Goal: Task Accomplishment & Management: Complete application form

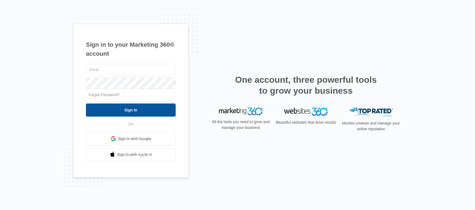
type input "elite@elitemaletclinic.com"
click at [149, 106] on input "Sign In" at bounding box center [131, 110] width 90 height 13
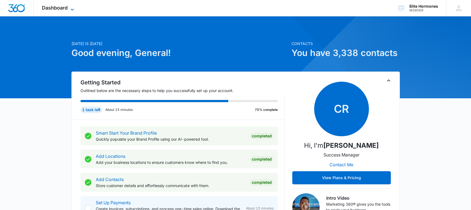
click at [69, 8] on icon at bounding box center [72, 9] width 7 height 7
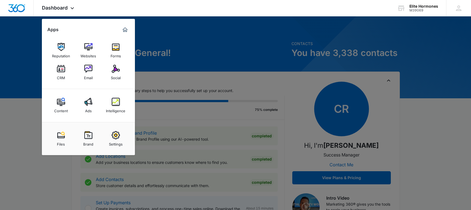
click at [59, 71] on img at bounding box center [61, 69] width 8 height 8
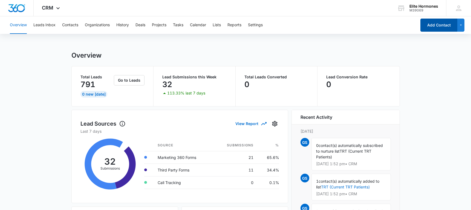
click at [439, 27] on button "Add Contact" at bounding box center [438, 25] width 37 height 13
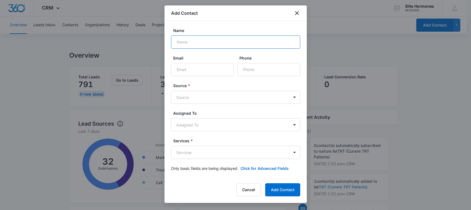
click at [205, 41] on input "Name" at bounding box center [235, 42] width 129 height 13
type input "[PERSON_NAME]"
click at [253, 67] on input "Phone" at bounding box center [268, 69] width 63 height 13
paste input "[PHONE_NUMBER]"
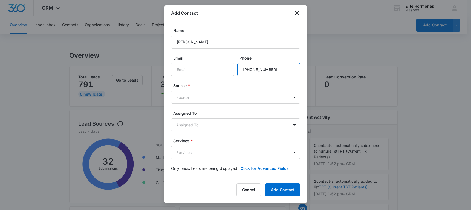
type input "[PHONE_NUMBER]"
click at [203, 71] on input "Email" at bounding box center [202, 69] width 63 height 13
paste input "[EMAIL_ADDRESS][DOMAIN_NAME]"
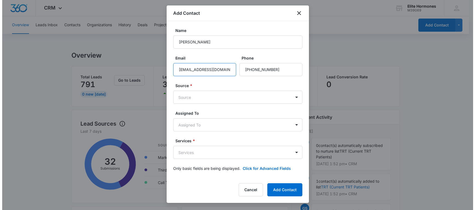
scroll to position [0, 9]
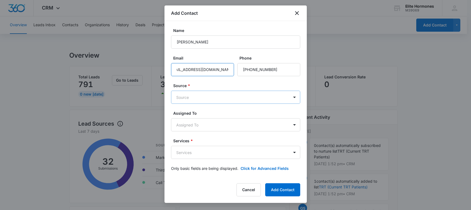
type input "[EMAIL_ADDRESS][DOMAIN_NAME]"
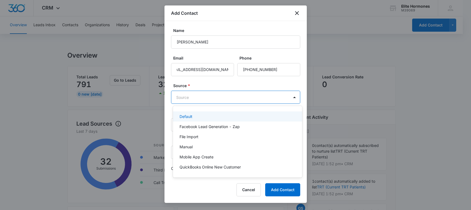
click at [217, 99] on body "CRM Apps Reputation Websites Forms CRM Email Social Content Ads Intelligence Fi…" at bounding box center [235, 105] width 471 height 210
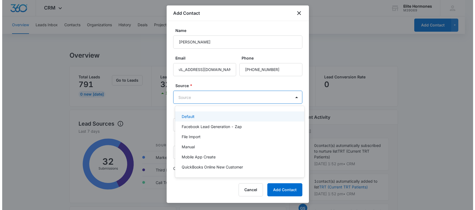
scroll to position [0, 0]
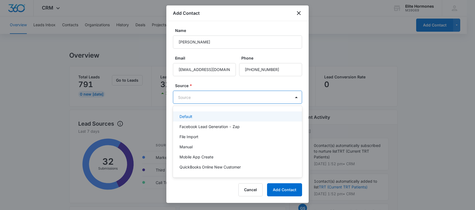
click at [215, 115] on div "Default" at bounding box center [237, 117] width 115 height 6
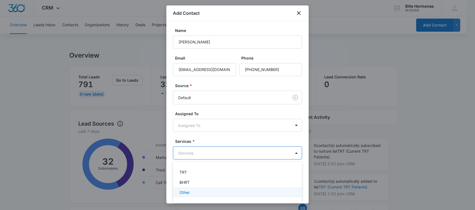
click at [197, 190] on div "Other" at bounding box center [237, 193] width 115 height 6
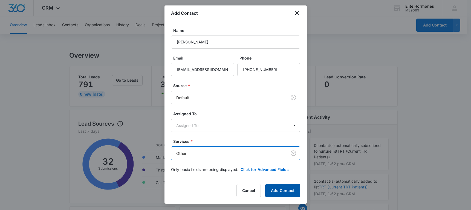
click at [286, 188] on button "Add Contact" at bounding box center [282, 190] width 35 height 13
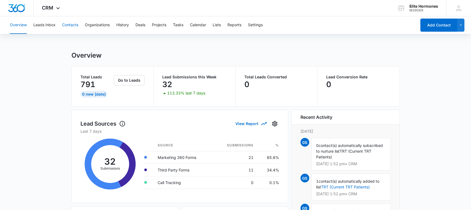
click at [74, 26] on button "Contacts" at bounding box center [70, 25] width 16 height 18
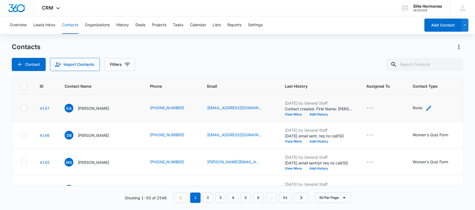
click at [426, 107] on icon "Contact Type - None - Select to Edit Field" at bounding box center [429, 108] width 7 height 7
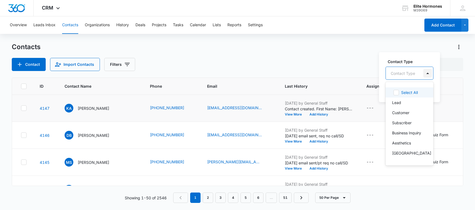
click at [429, 71] on div at bounding box center [427, 73] width 9 height 9
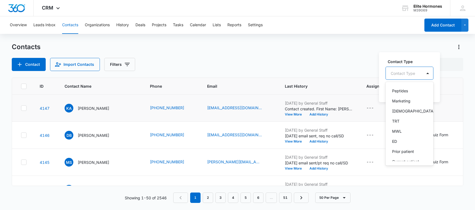
scroll to position [162, 0]
click at [419, 111] on div "[DEMOGRAPHIC_DATA]" at bounding box center [409, 108] width 34 height 6
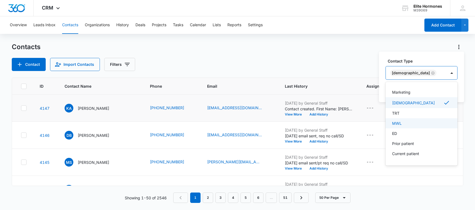
click at [408, 126] on div "MWL" at bounding box center [421, 124] width 58 height 6
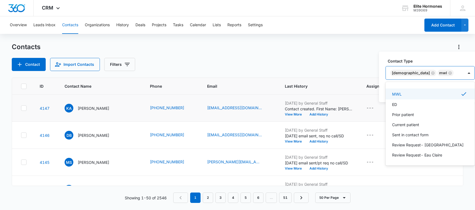
scroll to position [198, 0]
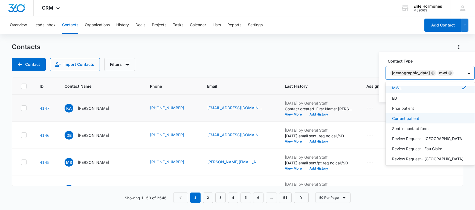
click at [426, 120] on div "Current patient" at bounding box center [429, 119] width 75 height 6
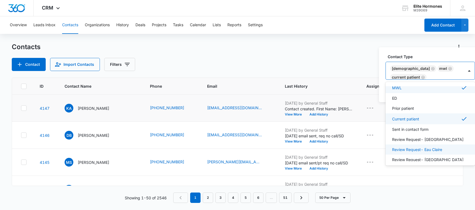
click at [435, 148] on p "Review Request- Eau Claire" at bounding box center [417, 150] width 50 height 6
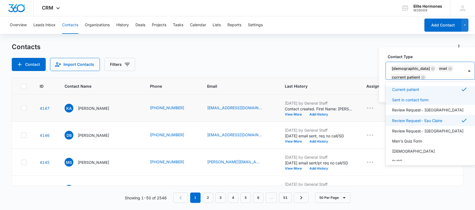
scroll to position [254, 0]
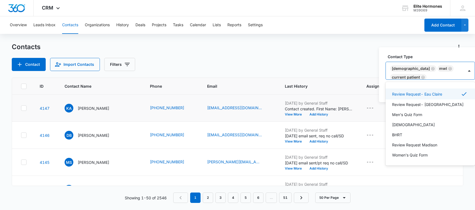
click at [453, 56] on label "Contact Type" at bounding box center [432, 57] width 89 height 6
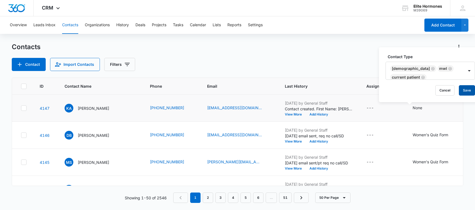
click at [465, 90] on button "Save" at bounding box center [467, 90] width 16 height 10
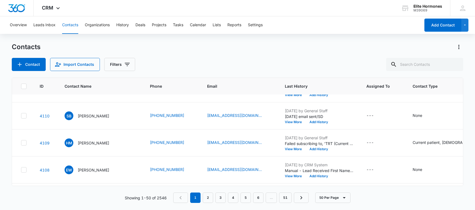
scroll to position [921, 0]
